Goal: Task Accomplishment & Management: Manage account settings

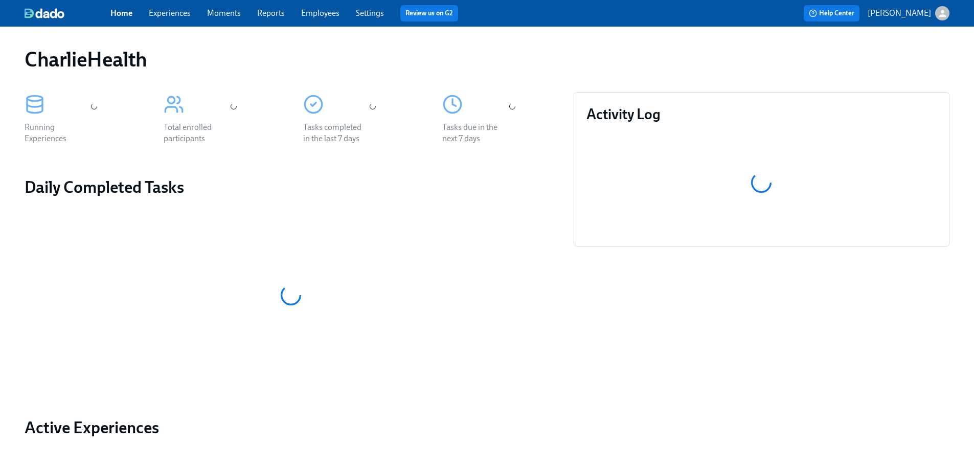
click at [303, 35] on div "CharlieHealth Running Experiences Total enrolled participants Tasks completed i…" at bounding box center [487, 339] width 974 height 625
click at [312, 18] on span "Employees" at bounding box center [320, 13] width 38 height 11
click at [319, 13] on link "Employees" at bounding box center [320, 13] width 38 height 10
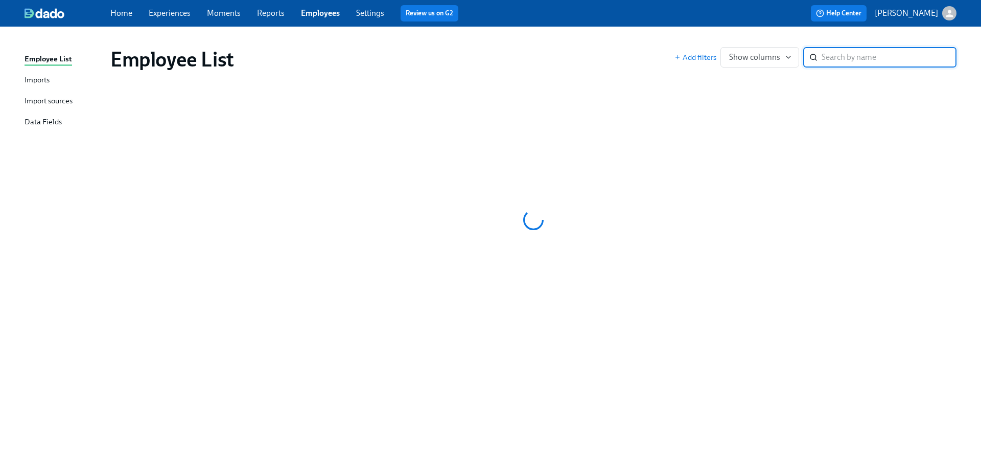
click at [867, 59] on input "search" at bounding box center [889, 57] width 135 height 20
click at [867, 59] on input "ka" at bounding box center [889, 57] width 135 height 20
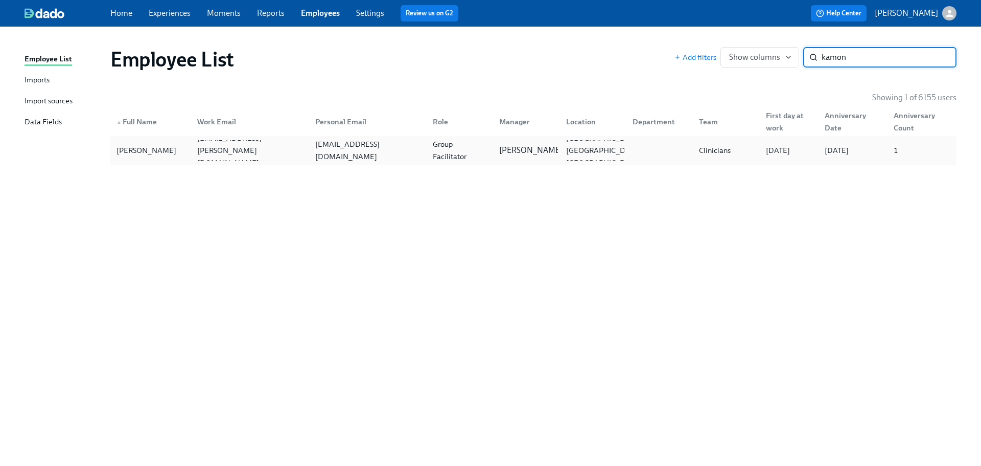
type input "kamon"
click at [470, 155] on div "Group Facilitator" at bounding box center [460, 150] width 62 height 25
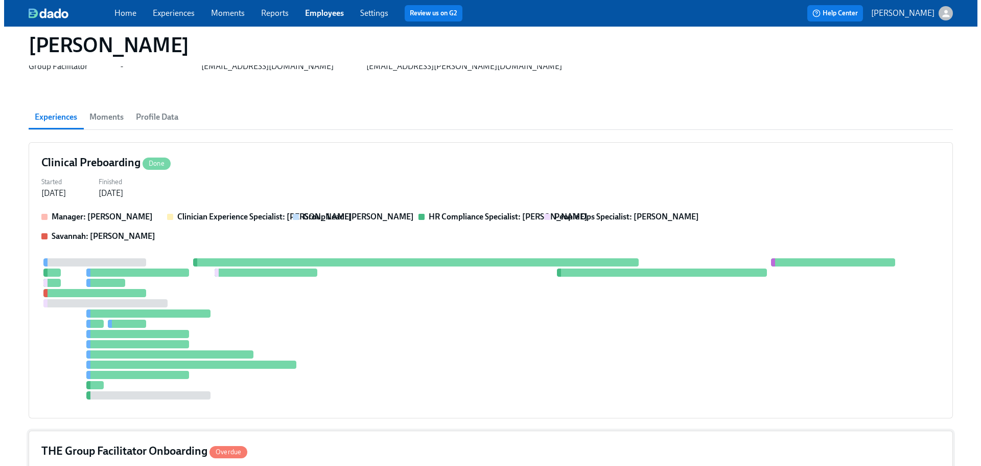
scroll to position [314, 0]
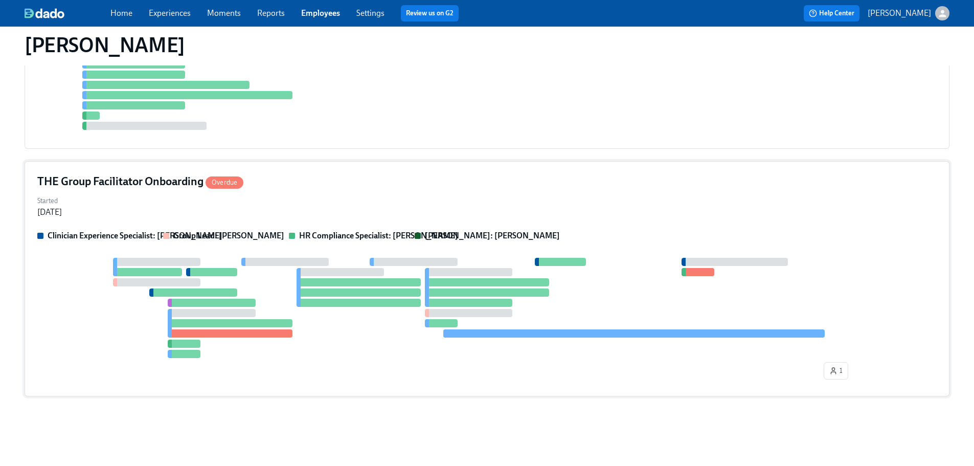
click at [543, 183] on div "THE Group Facilitator Onboarding Overdue" at bounding box center [486, 181] width 899 height 15
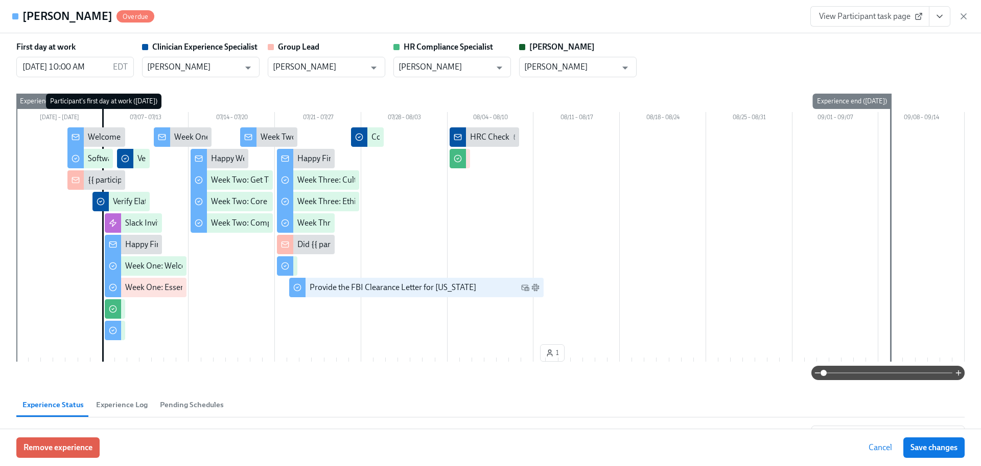
click at [940, 14] on icon "View task page" at bounding box center [940, 16] width 10 height 10
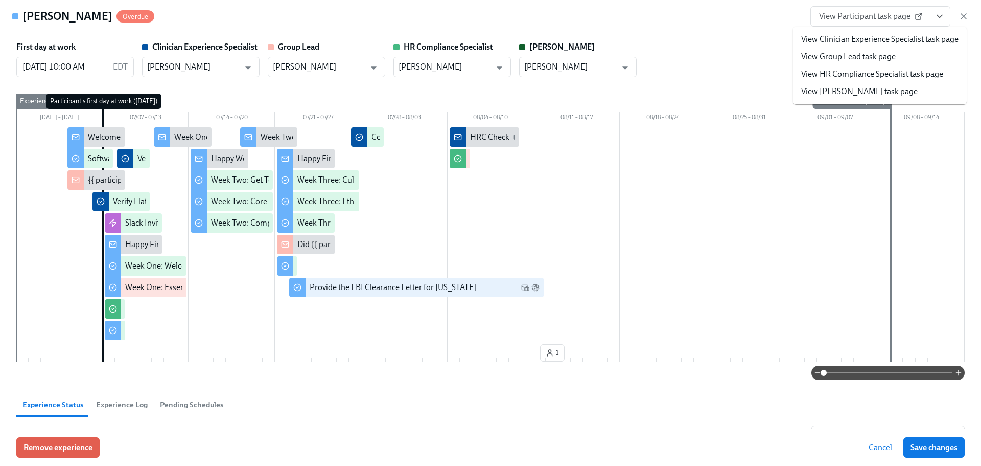
click at [917, 71] on link "View HR Compliance Specialist task page" at bounding box center [872, 73] width 142 height 11
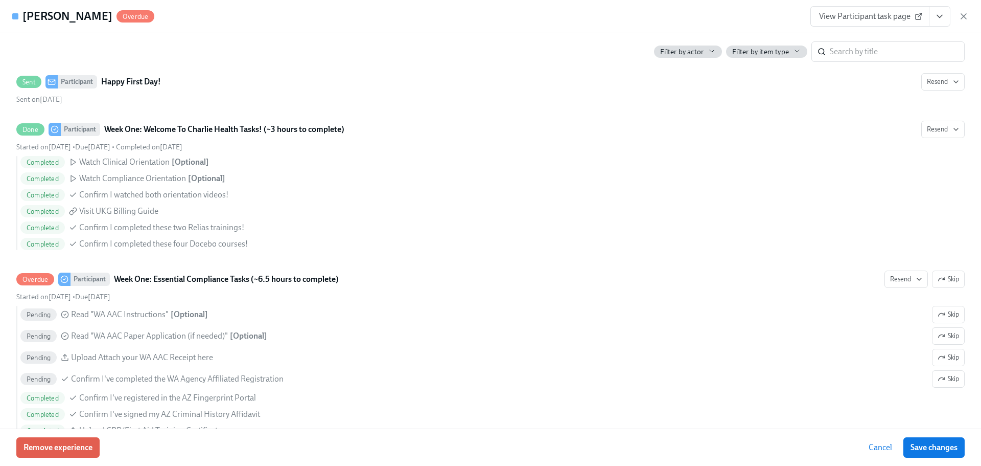
scroll to position [450, 0]
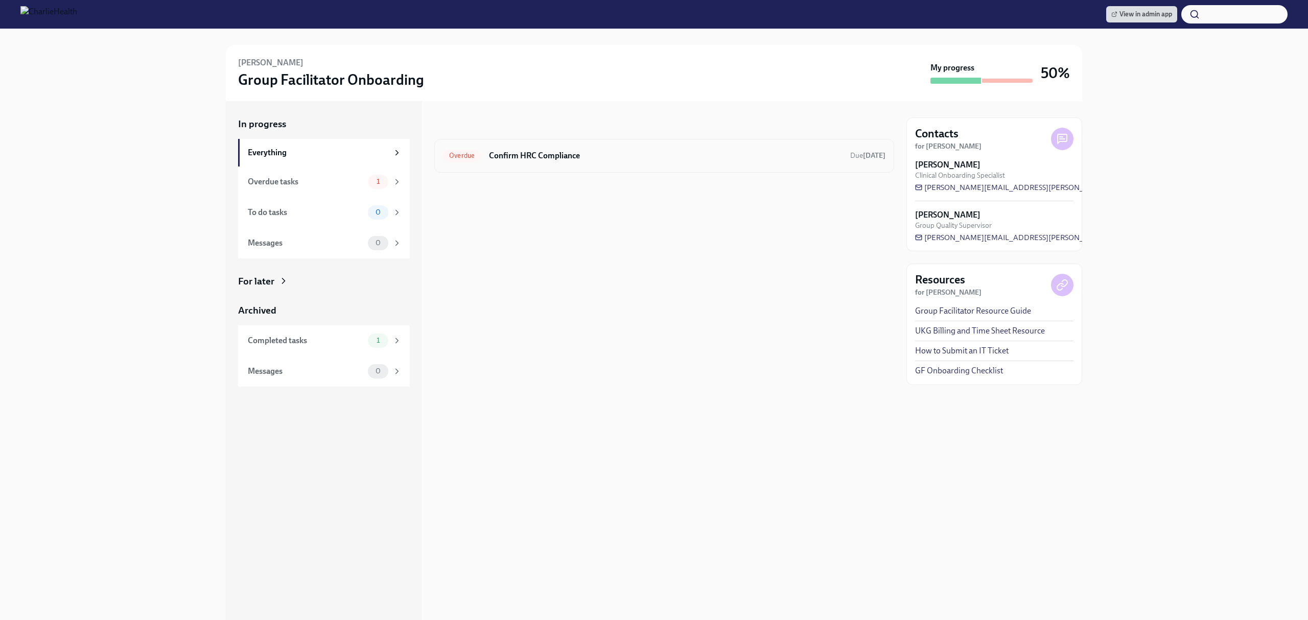
click at [620, 150] on h6 "Confirm HRC Compliance" at bounding box center [665, 155] width 353 height 11
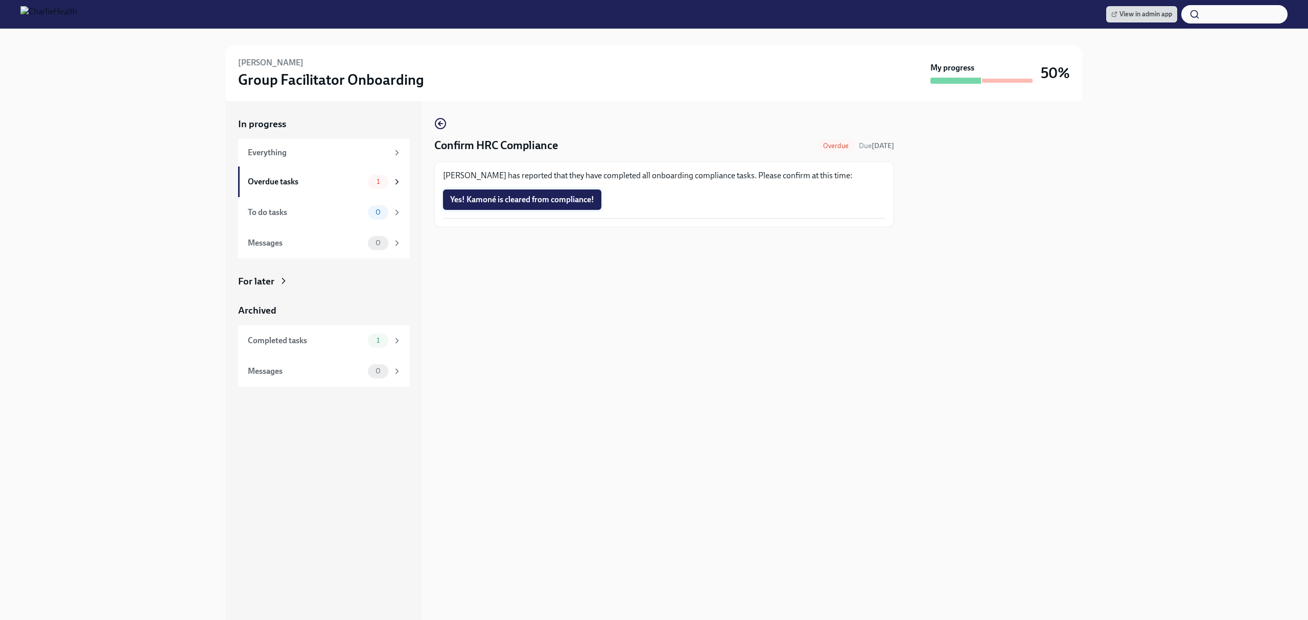
click at [507, 196] on span "Yes! Kamoné is cleared from compliance!" at bounding box center [522, 200] width 144 height 10
click at [712, 268] on div "Confirm HRC Compliance Overdue Due Jul 28th Kamoné Hyman has reported that they…" at bounding box center [664, 360] width 460 height 519
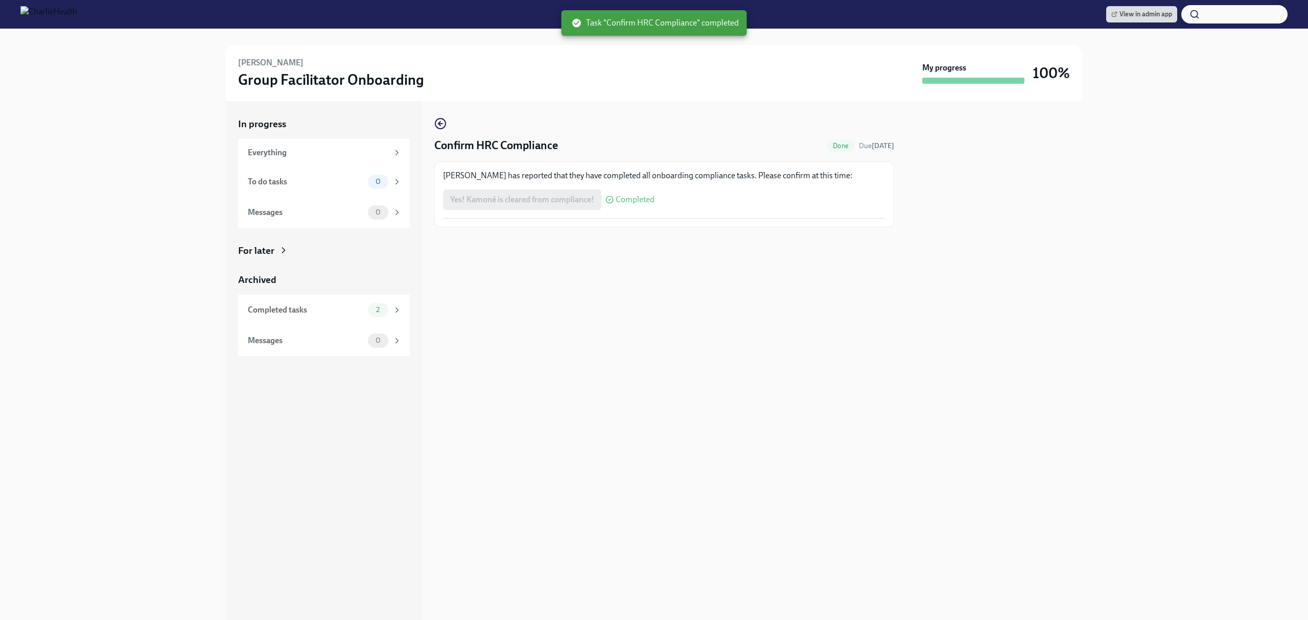
click at [712, 268] on div "Confirm HRC Compliance Done Due Jul 28th Kamoné Hyman has reported that they ha…" at bounding box center [664, 360] width 460 height 519
